Goal: Complete application form

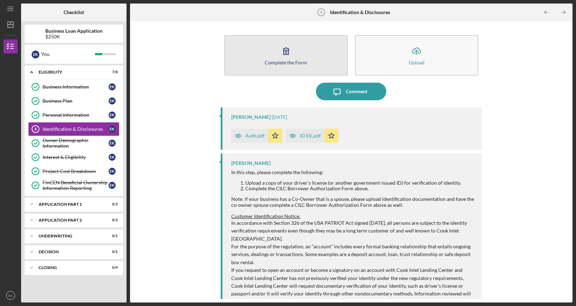
click at [289, 63] on div "Complete the Form" at bounding box center [286, 62] width 43 height 5
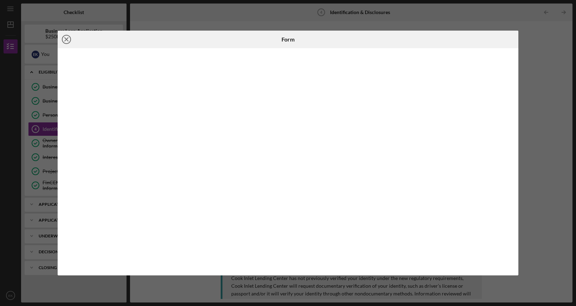
click at [67, 36] on icon "Icon/Close" at bounding box center [67, 40] width 18 height 18
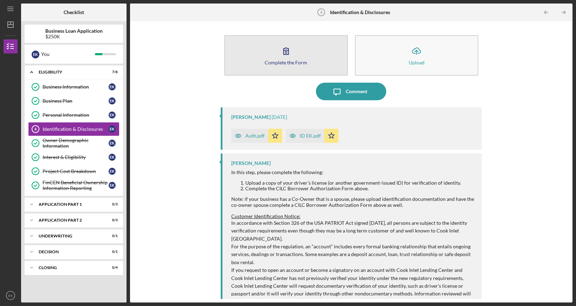
click at [294, 52] on button "Complete the Form Form" at bounding box center [286, 55] width 124 height 40
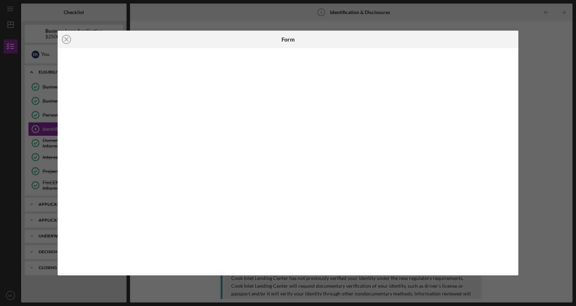
click at [152, 286] on div "Icon/Close Form" at bounding box center [288, 153] width 576 height 306
